Goal: Task Accomplishment & Management: Complete application form

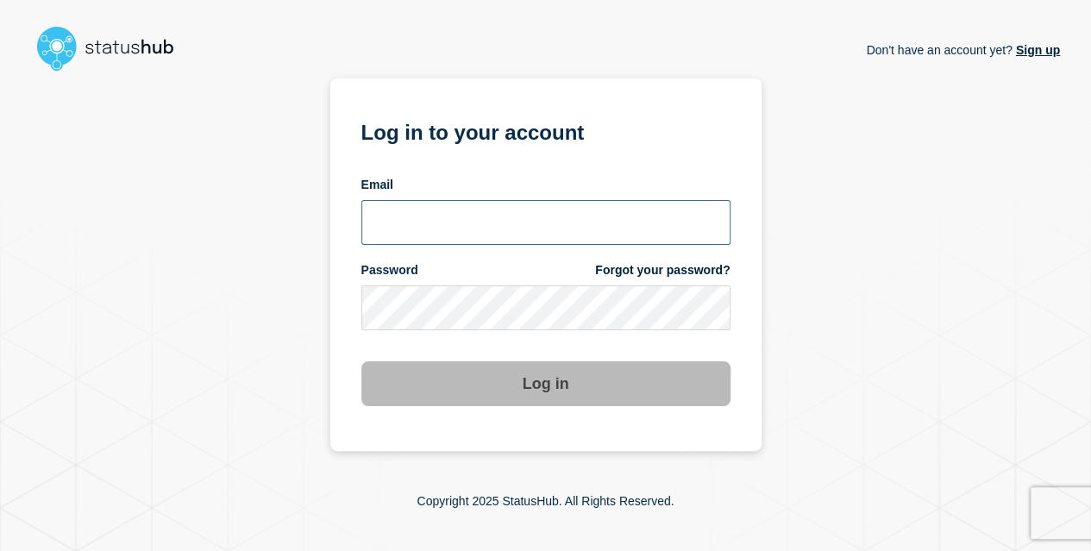
click at [521, 227] on input "email input" at bounding box center [545, 222] width 369 height 45
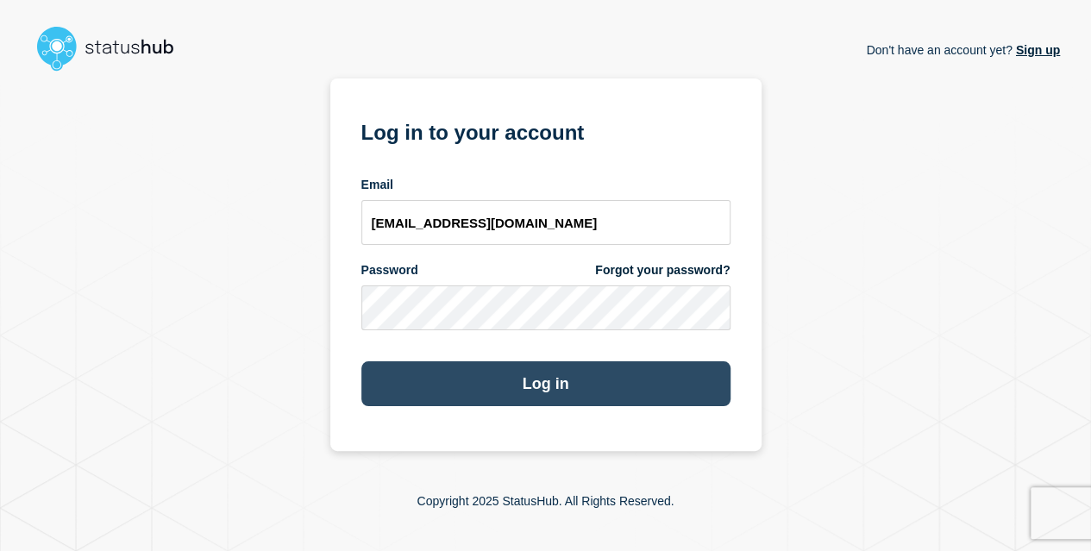
click at [472, 385] on button "Log in" at bounding box center [545, 383] width 369 height 45
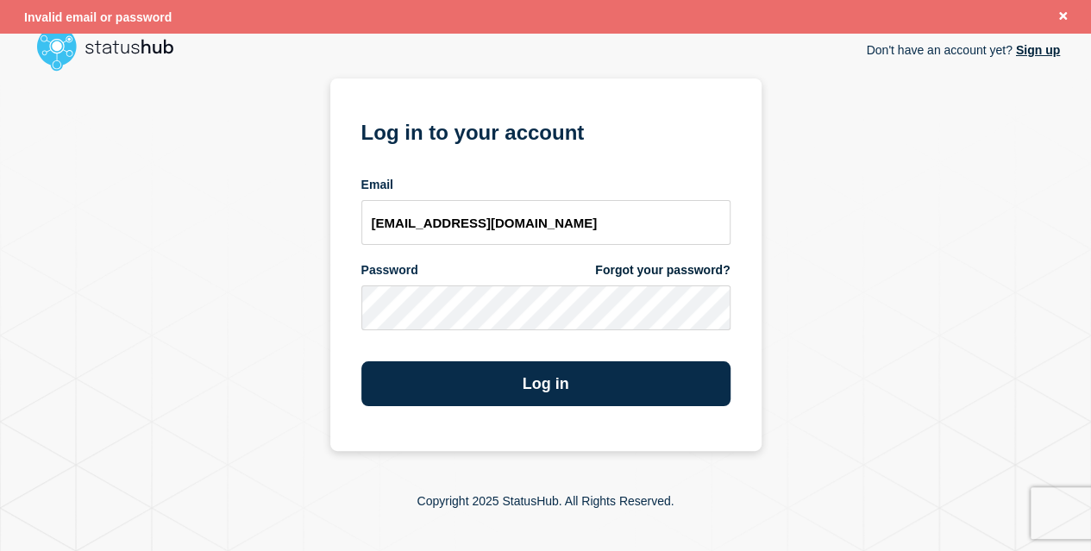
click at [856, 220] on div "Don't have an account yet? Sign up Log in to your account Email kavi@stibosyste…" at bounding box center [545, 264] width 1029 height 372
click at [1026, 54] on link "Sign up" at bounding box center [1035, 50] width 47 height 14
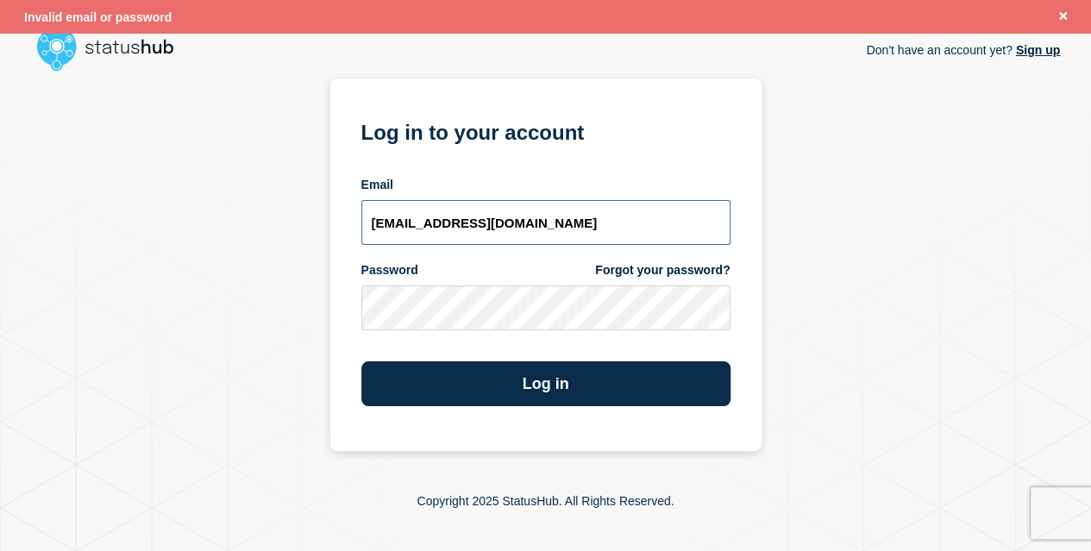
drag, startPoint x: 572, startPoint y: 222, endPoint x: 416, endPoint y: 224, distance: 156.9
click at [416, 224] on input "kavi@stibosystems.com" at bounding box center [545, 222] width 369 height 45
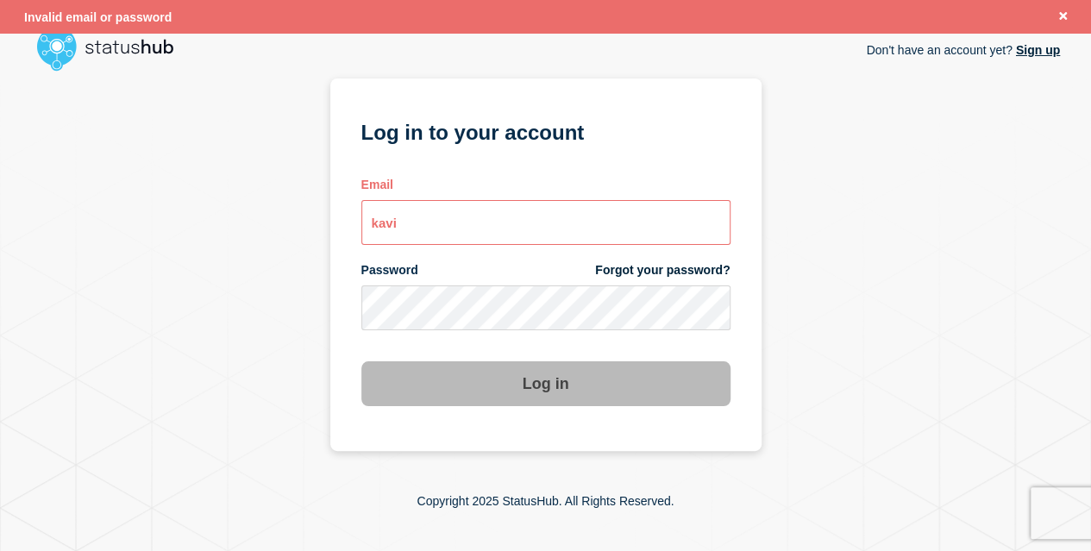
click at [545, 165] on form "Log in to your account Email kavi Password Forgot your password? Log in" at bounding box center [545, 260] width 369 height 291
click at [444, 223] on input "kavi" at bounding box center [545, 222] width 369 height 45
type input "kavi@stibosystems.com"
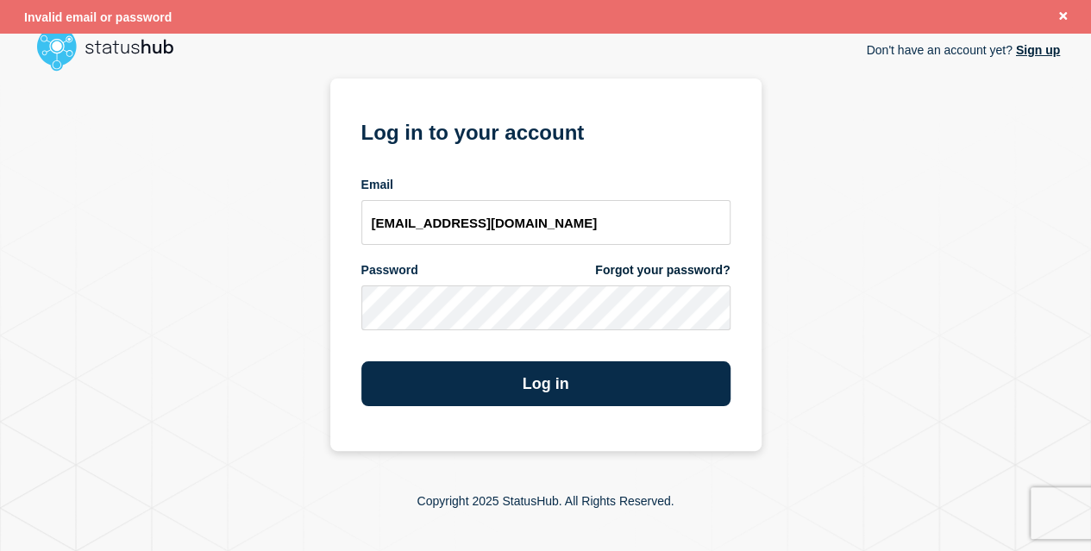
click at [1024, 55] on link "Sign up" at bounding box center [1035, 50] width 47 height 14
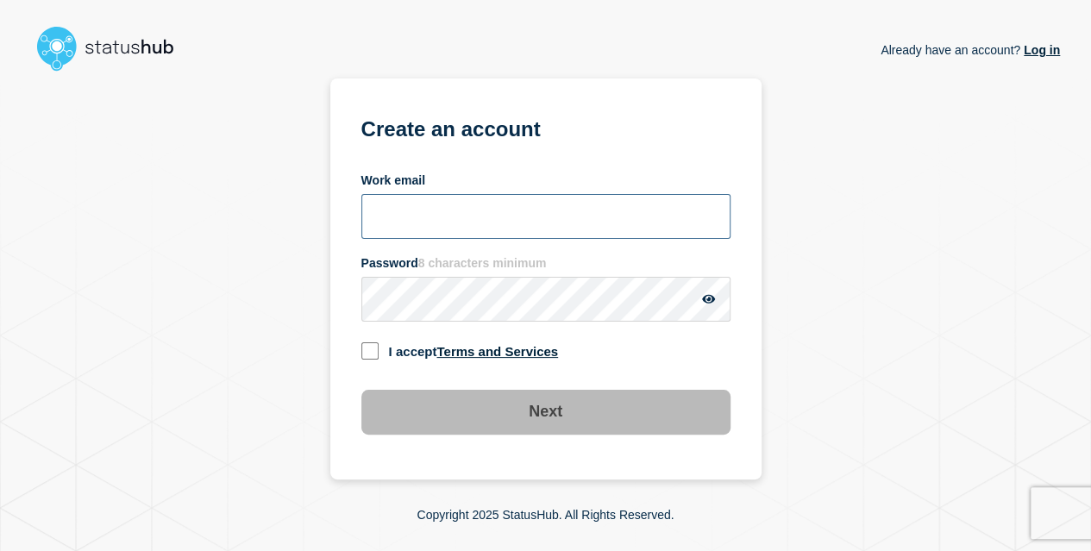
click at [490, 220] on input "Work email" at bounding box center [545, 216] width 369 height 45
type input "kavi@stibosystems.com"
click at [368, 358] on input "checkbox" at bounding box center [369, 350] width 17 height 17
checkbox input "true"
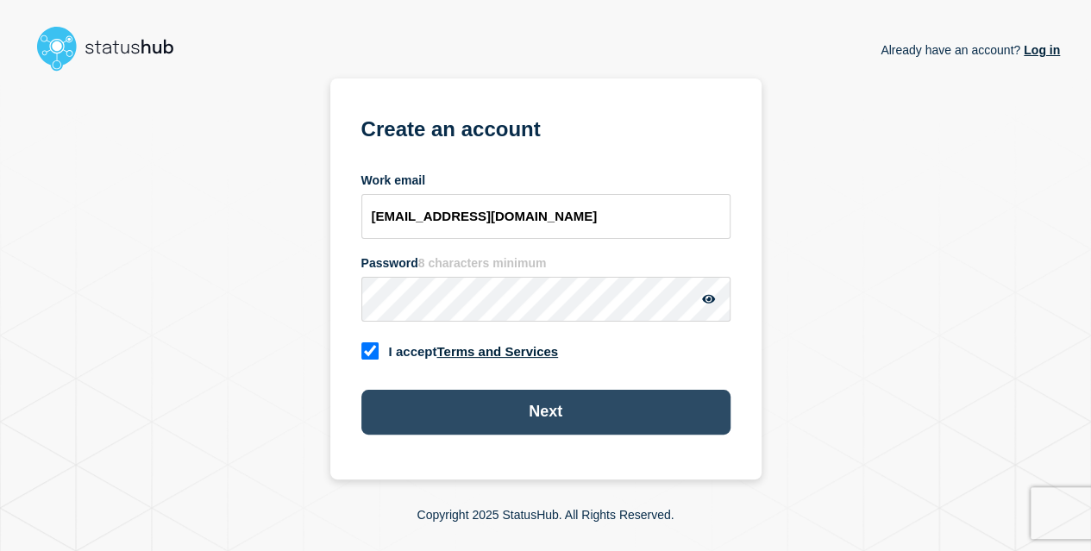
click at [457, 404] on button "Next" at bounding box center [545, 412] width 369 height 45
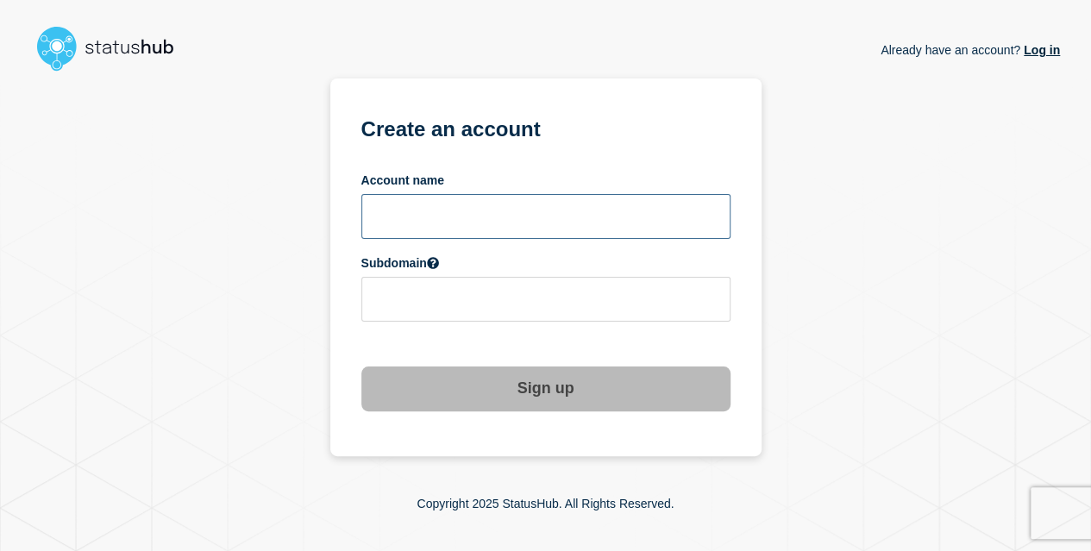
click at [469, 226] on input "text" at bounding box center [545, 216] width 369 height 45
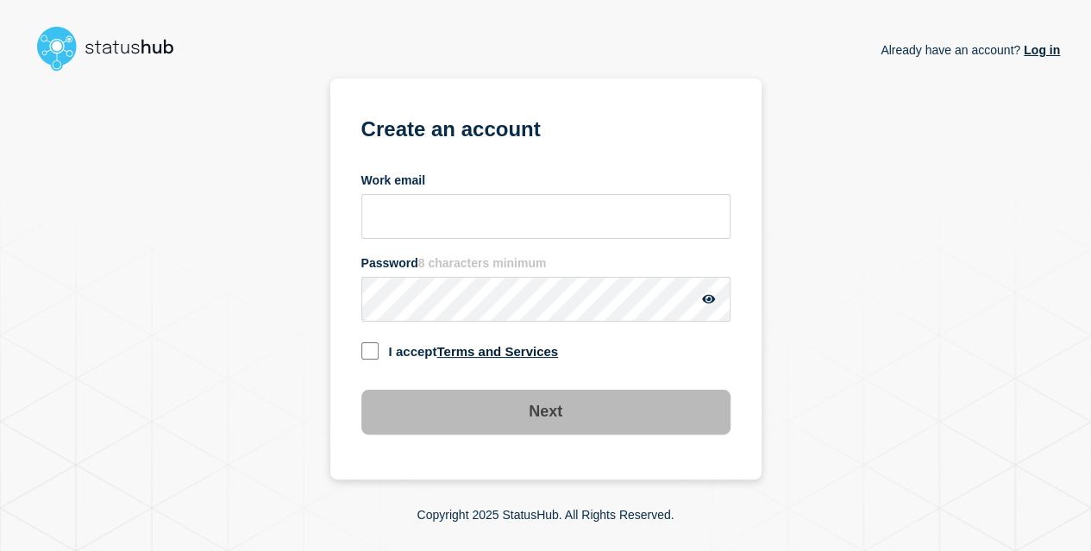
scroll to position [48, 0]
click at [417, 194] on input "Work email" at bounding box center [545, 216] width 369 height 45
type input "kavi@stibosystems.com"
click at [376, 342] on input "checkbox" at bounding box center [369, 350] width 17 height 17
checkbox input "true"
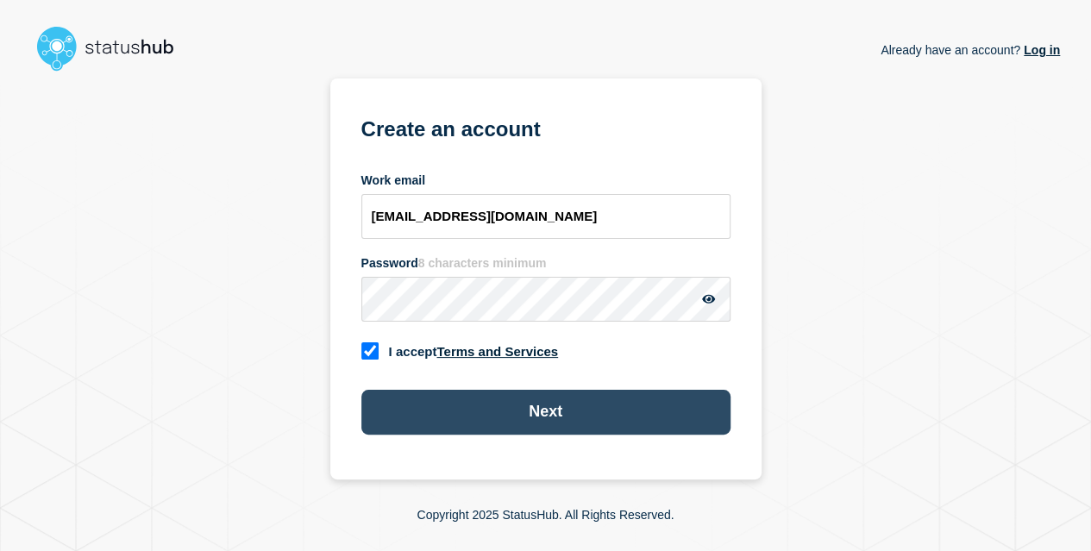
click at [522, 390] on button "Next" at bounding box center [545, 412] width 369 height 45
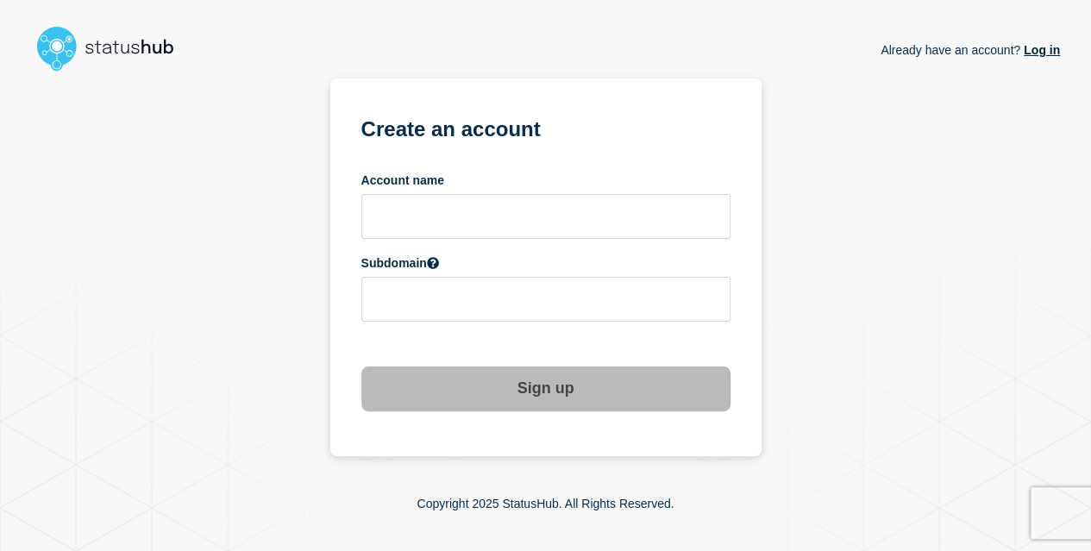
scroll to position [24, 0]
click at [462, 194] on input "text" at bounding box center [545, 216] width 369 height 45
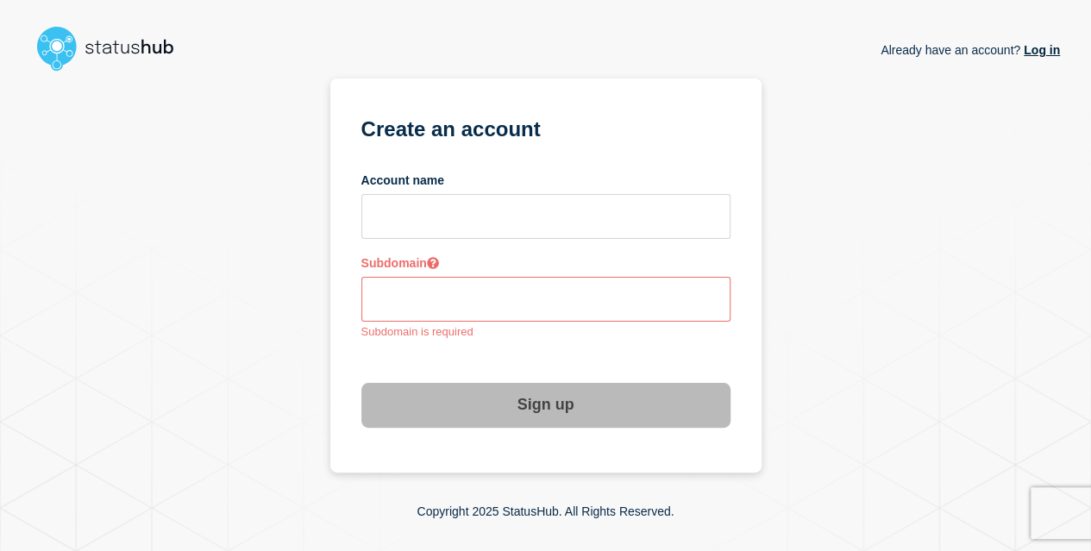
click at [1033, 43] on link "Log in" at bounding box center [1040, 50] width 40 height 14
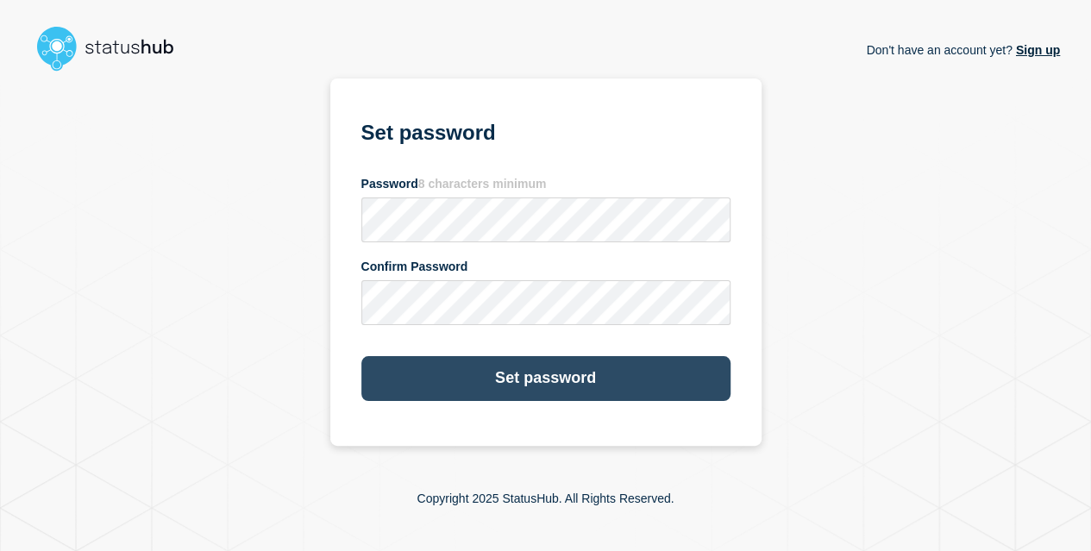
click at [469, 368] on button "Set password" at bounding box center [545, 378] width 369 height 45
